Goal: Transaction & Acquisition: Book appointment/travel/reservation

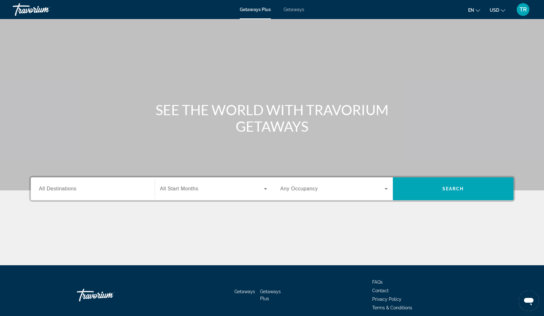
click at [293, 9] on span "Getaways" at bounding box center [293, 9] width 21 height 5
click at [262, 8] on span "Getaways Plus" at bounding box center [255, 9] width 31 height 5
click at [300, 11] on span "Getaways" at bounding box center [293, 9] width 21 height 5
click at [249, 9] on span "Getaways Plus" at bounding box center [255, 9] width 31 height 5
click at [289, 9] on span "Getaways" at bounding box center [293, 9] width 21 height 5
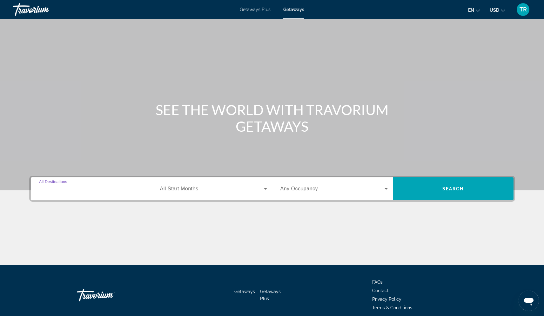
click at [83, 189] on input "Destination All Destinations" at bounding box center [92, 189] width 107 height 8
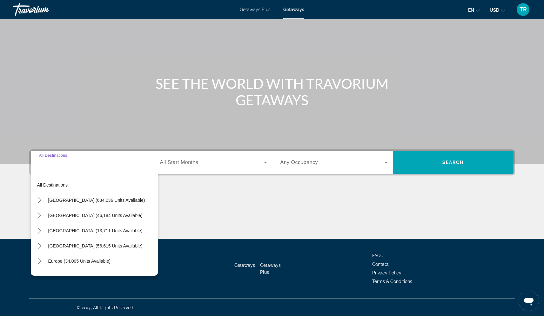
scroll to position [27, 0]
